Goal: Task Accomplishment & Management: Manage account settings

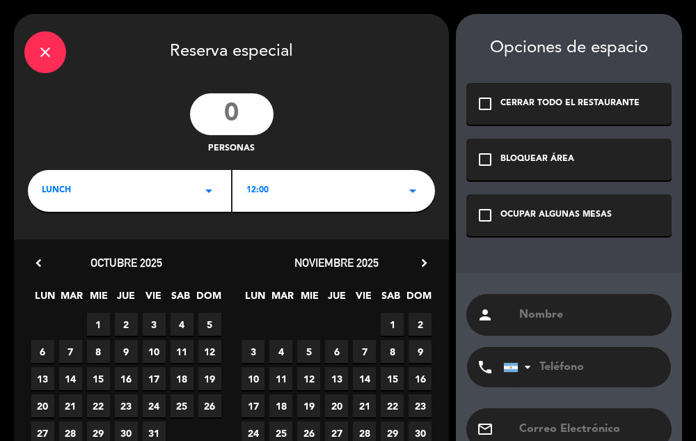
click at [475, 214] on div "check_box_outline_blank OCUPAR ALGUNAS MESAS" at bounding box center [568, 215] width 205 height 42
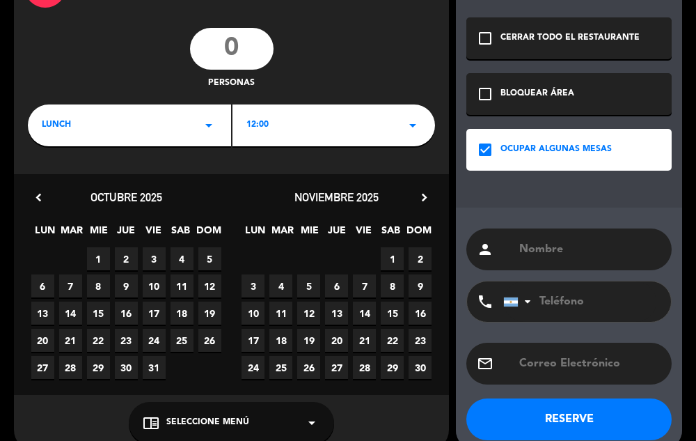
scroll to position [65, 0]
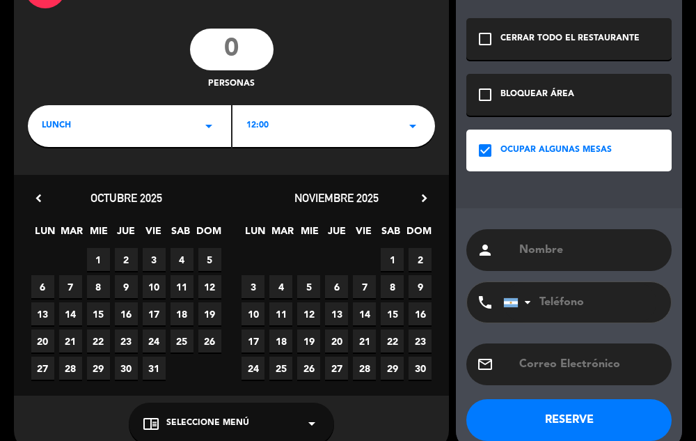
click at [182, 260] on span "4" at bounding box center [181, 259] width 23 height 23
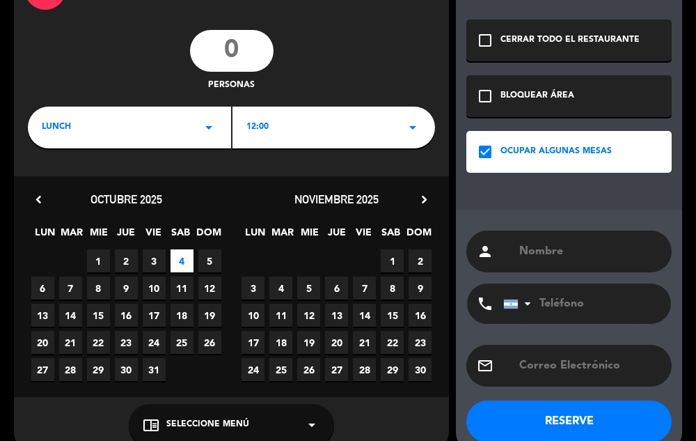
scroll to position [0, 0]
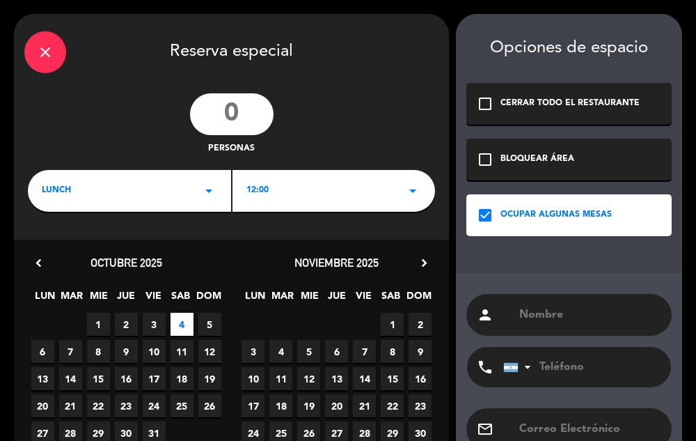
click at [182, 191] on div "LUNCH arrow_drop_down" at bounding box center [129, 191] width 203 height 42
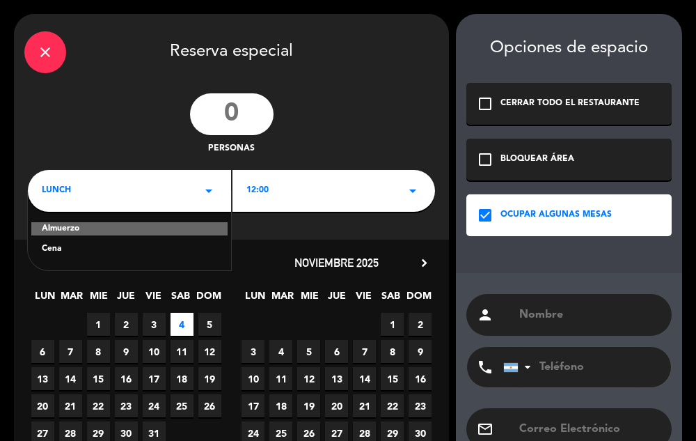
click at [132, 250] on div "Cena" at bounding box center [129, 249] width 175 height 14
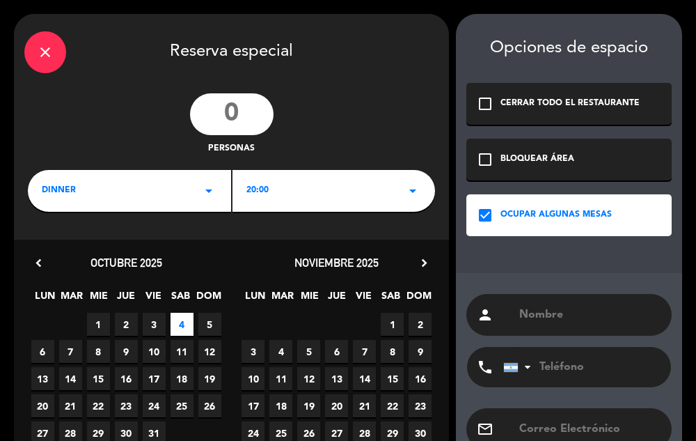
click at [46, 65] on div "close" at bounding box center [45, 52] width 42 height 42
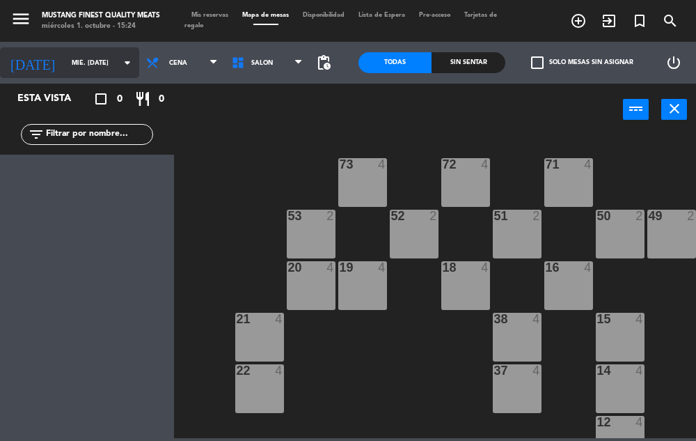
click at [87, 63] on input "mié. [DATE]" at bounding box center [110, 63] width 90 height 22
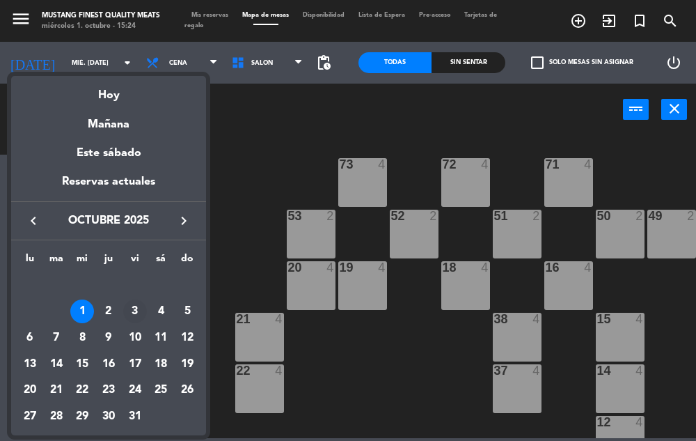
click at [133, 310] on div "3" at bounding box center [135, 311] width 24 height 24
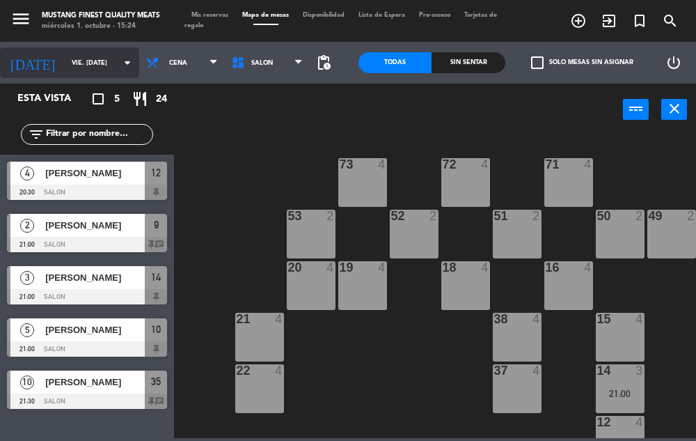
click at [88, 63] on input "vie. [DATE]" at bounding box center [110, 63] width 90 height 22
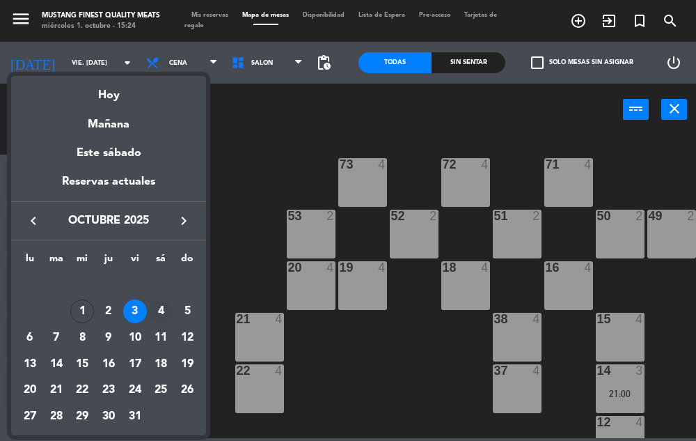
click at [163, 315] on div "4" at bounding box center [161, 311] width 24 height 24
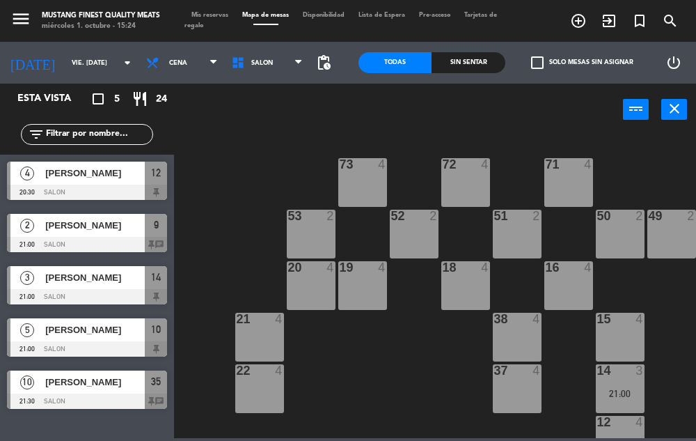
type input "sáb. [DATE]"
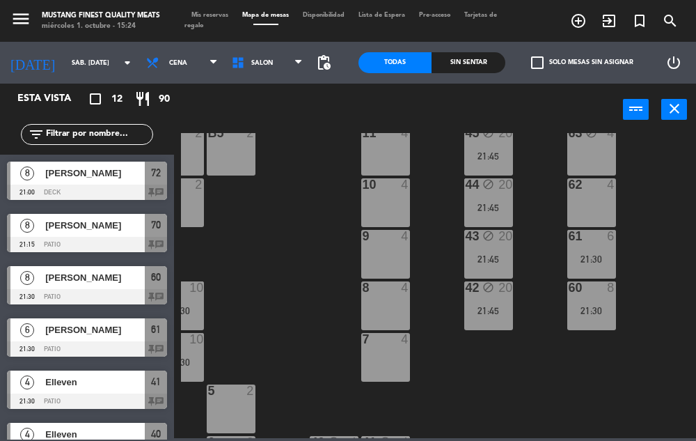
scroll to position [342, 235]
click at [580, 302] on div "60 8 21:30" at bounding box center [591, 304] width 49 height 49
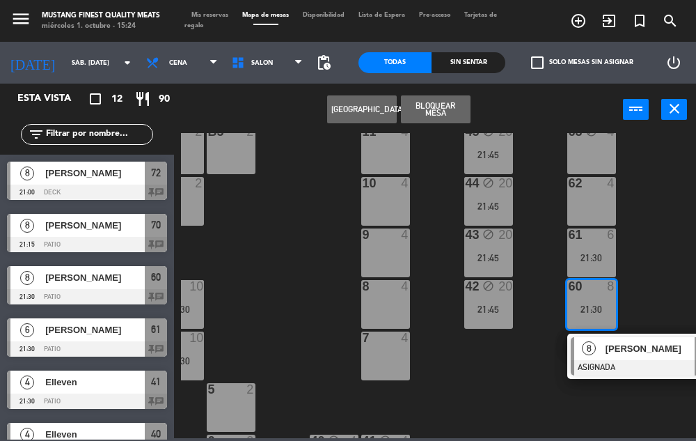
click at [602, 358] on div "8" at bounding box center [589, 348] width 30 height 23
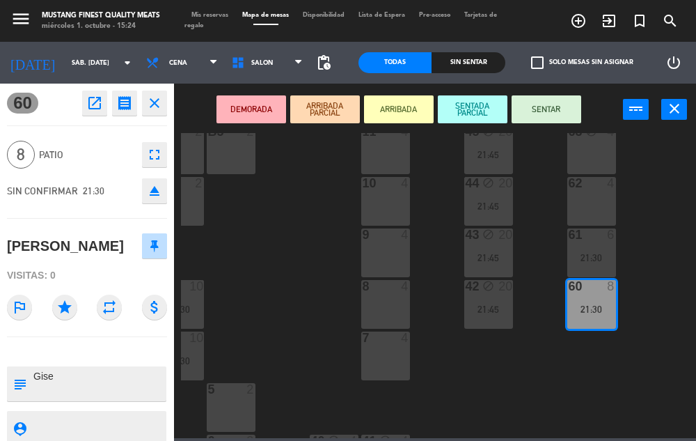
click at [93, 109] on icon "open_in_new" at bounding box center [94, 103] width 17 height 17
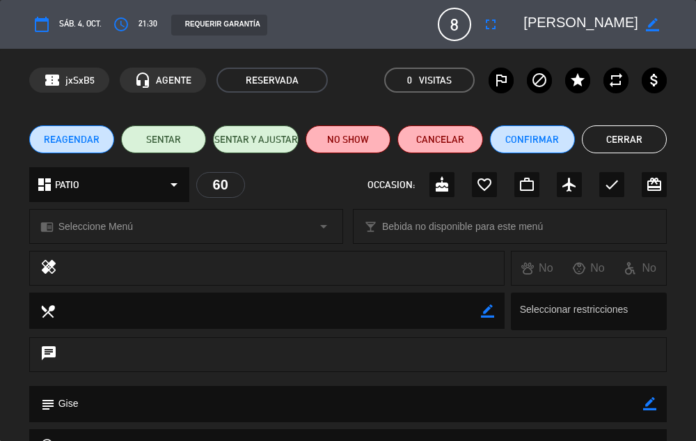
click at [487, 31] on icon "fullscreen" at bounding box center [490, 24] width 17 height 17
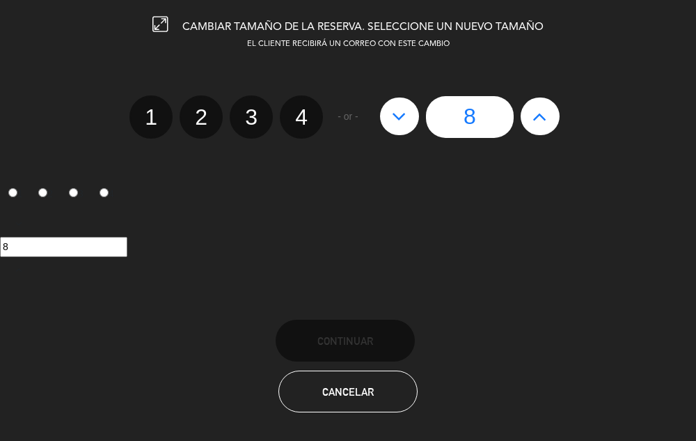
click at [535, 120] on icon at bounding box center [539, 116] width 15 height 22
type input "9"
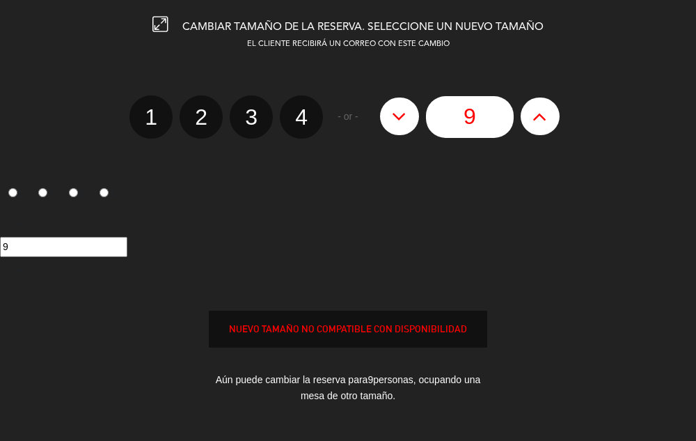
click at [535, 121] on icon at bounding box center [539, 116] width 15 height 22
type input "10"
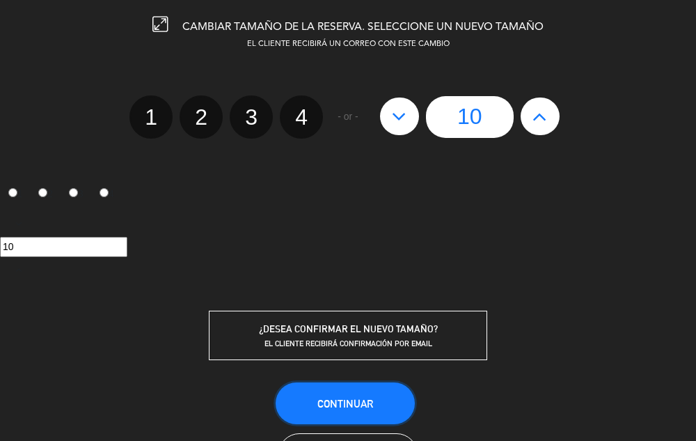
click at [356, 410] on button "Continuar" at bounding box center [345, 403] width 139 height 42
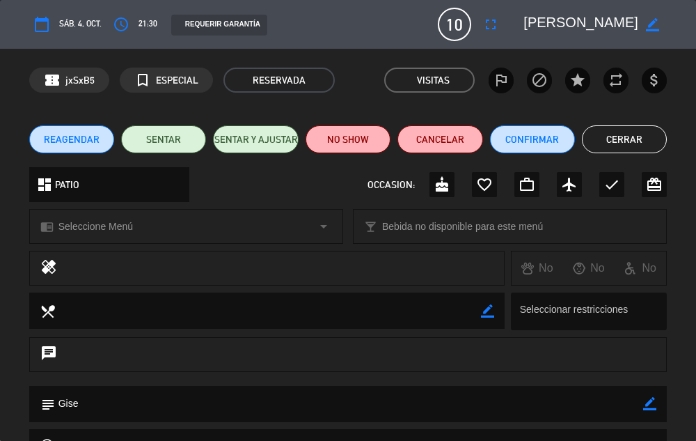
click at [649, 24] on icon "border_color" at bounding box center [652, 24] width 13 height 13
click at [558, 23] on textarea at bounding box center [580, 24] width 115 height 25
click at [561, 24] on textarea at bounding box center [580, 24] width 115 height 25
type textarea "[PERSON_NAME]"
click at [651, 26] on icon at bounding box center [652, 24] width 13 height 13
